Goal: Information Seeking & Learning: Learn about a topic

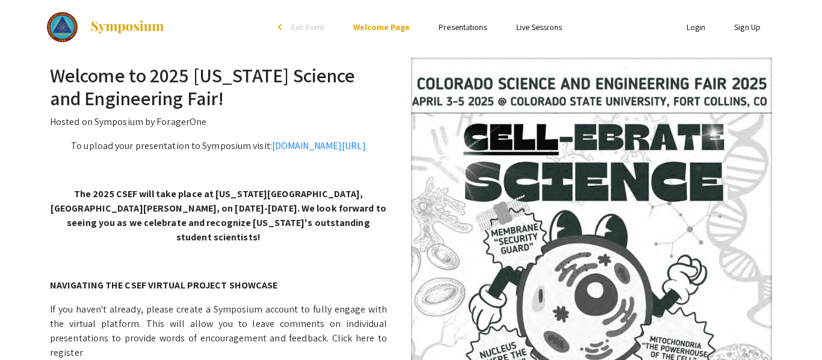
click at [478, 27] on link "Presentations" at bounding box center [463, 27] width 48 height 11
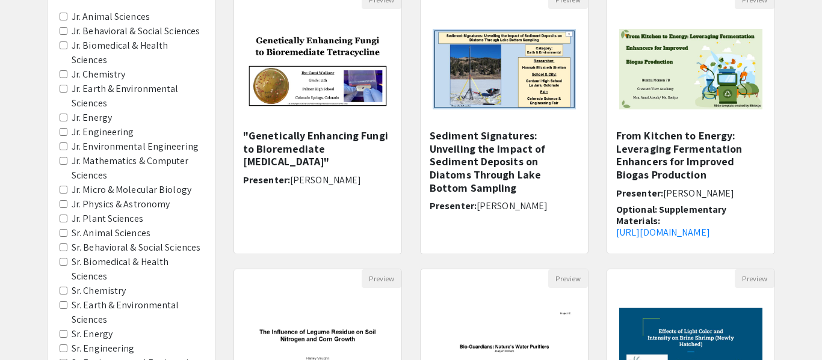
scroll to position [134, 0]
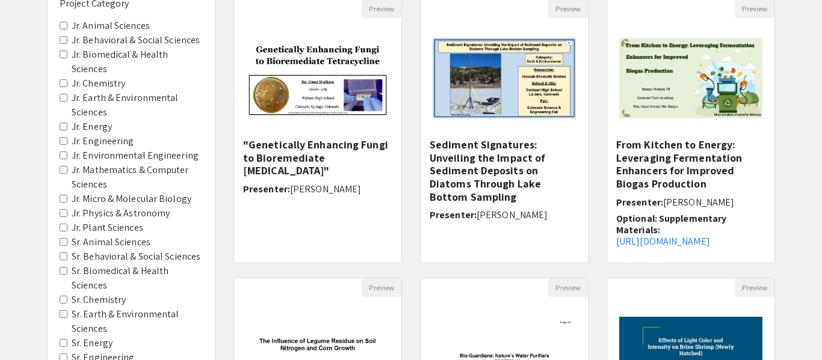
click at [84, 230] on label "Jr. Plant Sciences" at bounding box center [108, 228] width 72 height 14
click at [67, 230] on Sciences "Jr. Plant Sciences" at bounding box center [64, 228] width 8 height 8
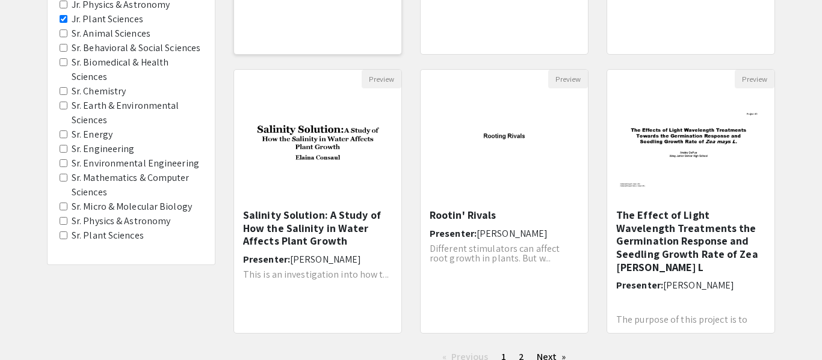
scroll to position [351, 0]
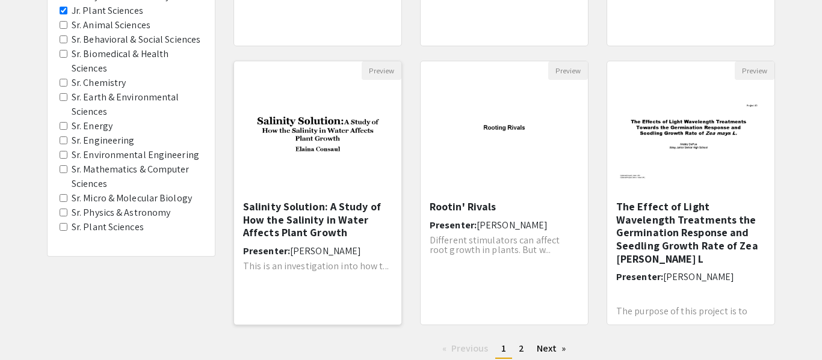
click at [338, 236] on h5 "Salinity Solution: A Study of How the Salinity in Water Affects Plant Growth" at bounding box center [317, 219] width 149 height 39
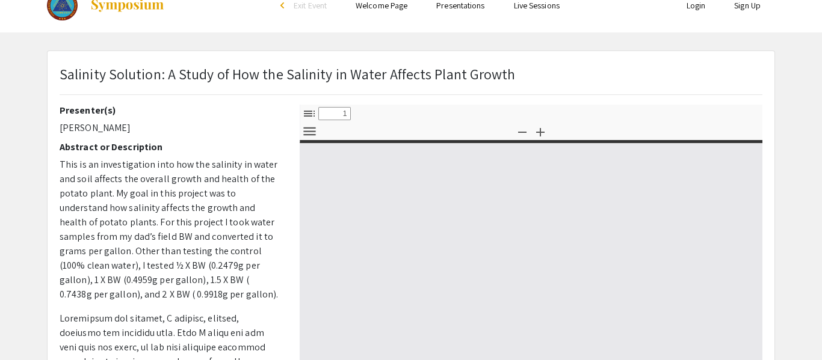
scroll to position [22, 0]
select select "custom"
type input "0"
select select "custom"
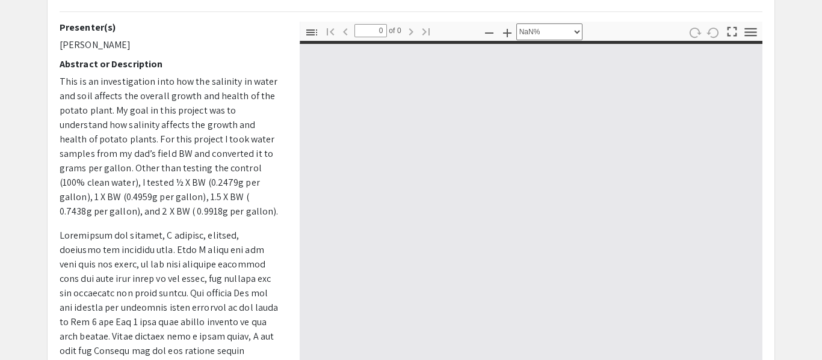
scroll to position [108, 0]
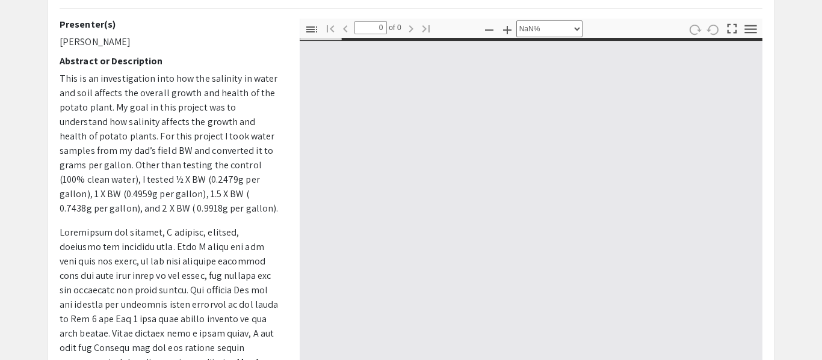
type input "1"
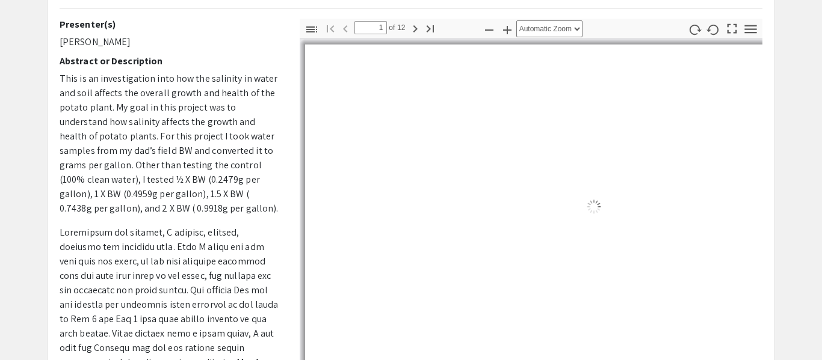
select select "auto"
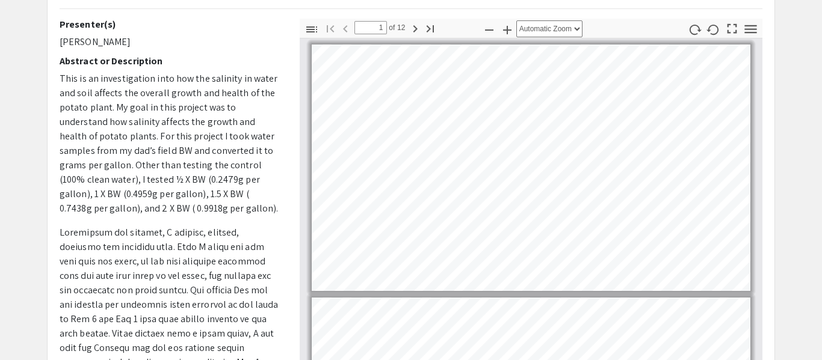
scroll to position [0, 0]
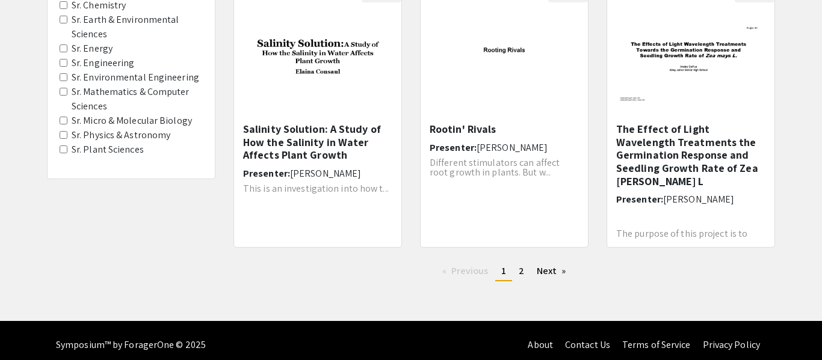
scroll to position [437, 0]
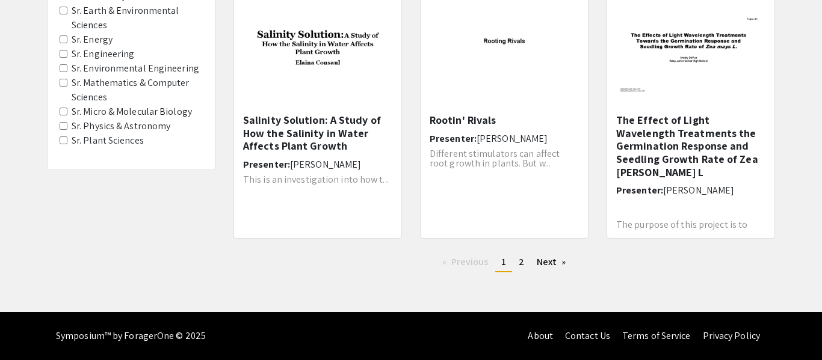
click at [292, 200] on div "Salinity Solution: A Study of How the Salinity in Water Affects Plant Growth Pr…" at bounding box center [317, 172] width 149 height 117
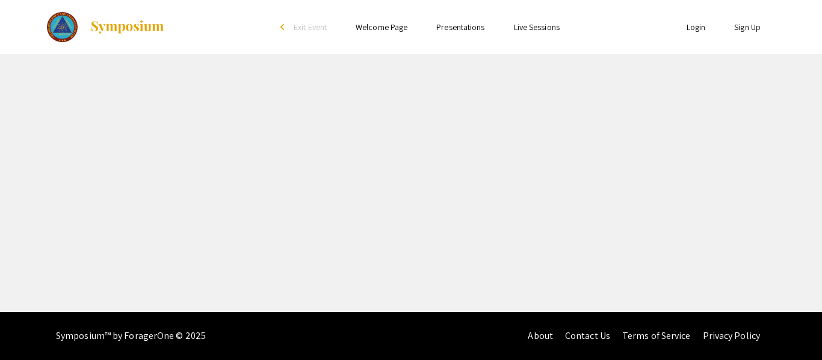
select select "custom"
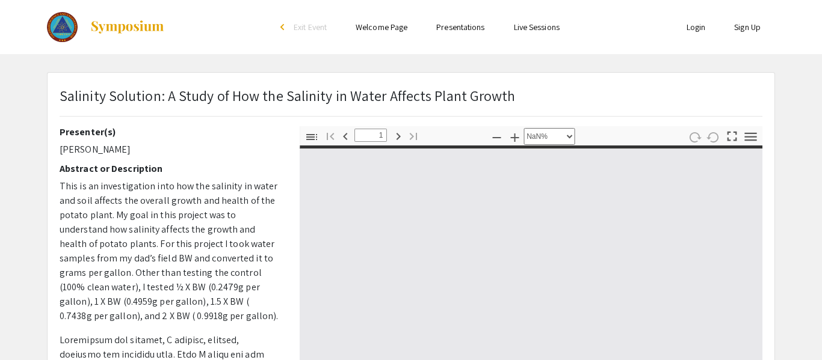
type input "0"
select select "custom"
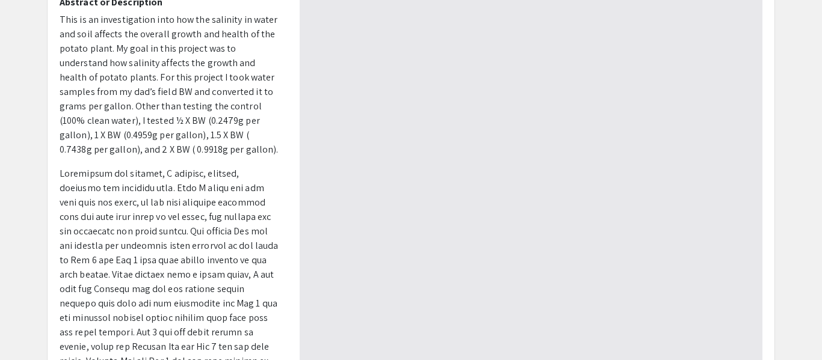
scroll to position [168, 0]
